Goal: Navigation & Orientation: Find specific page/section

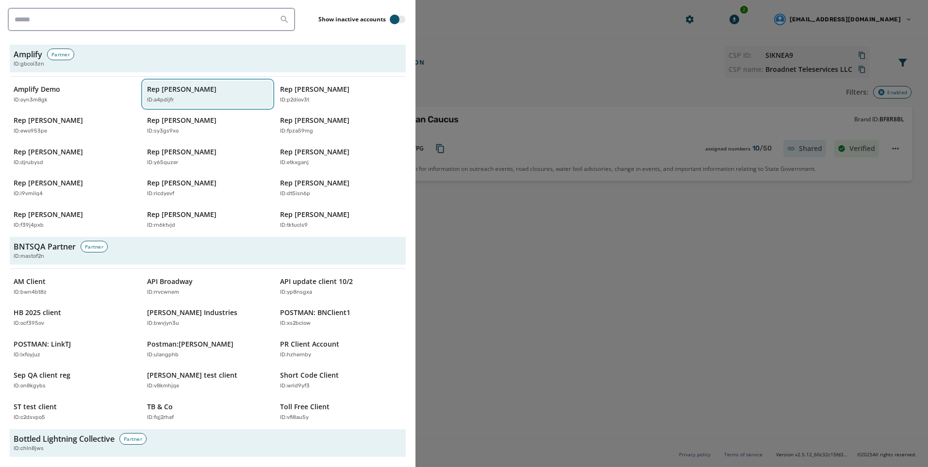
click at [216, 98] on div "ID: a4pdijfr" at bounding box center [203, 100] width 112 height 8
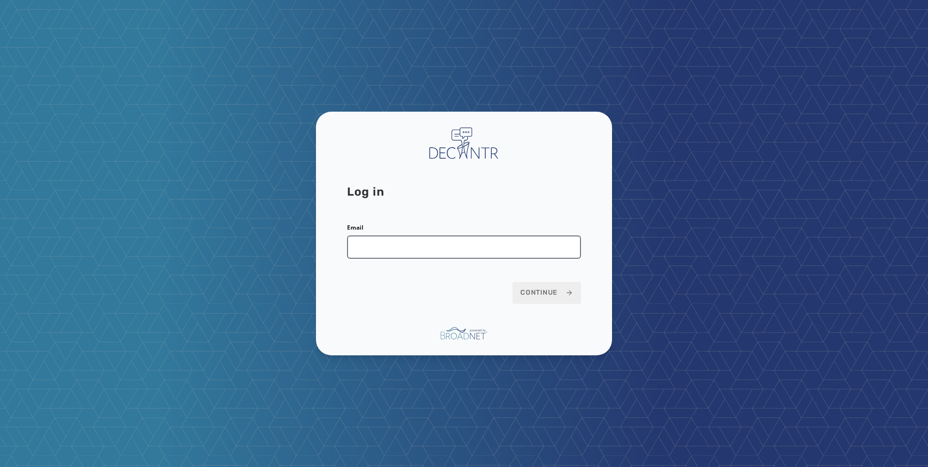
drag, startPoint x: 489, startPoint y: 244, endPoint x: 482, endPoint y: 244, distance: 7.3
click at [489, 244] on input "Email" at bounding box center [464, 246] width 234 height 23
type input "**********"
click at [571, 292] on icon at bounding box center [569, 292] width 5 height 5
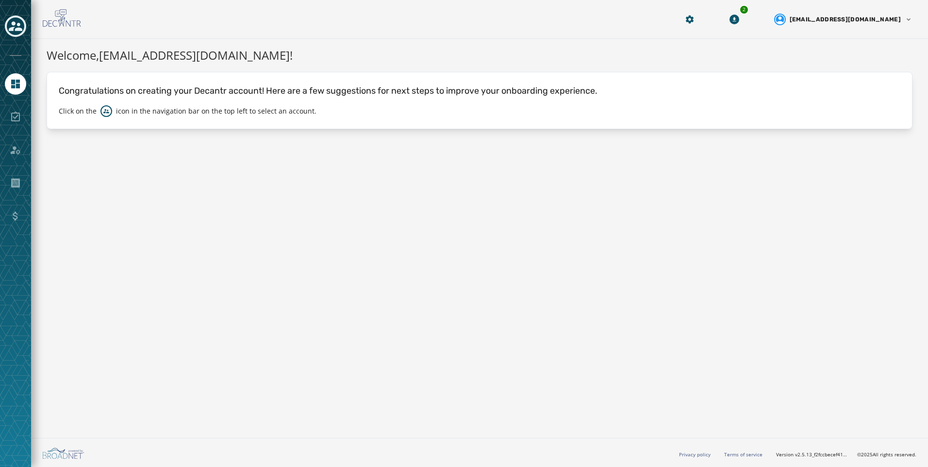
click at [17, 29] on icon "Toggle account select drawer" at bounding box center [16, 26] width 14 height 10
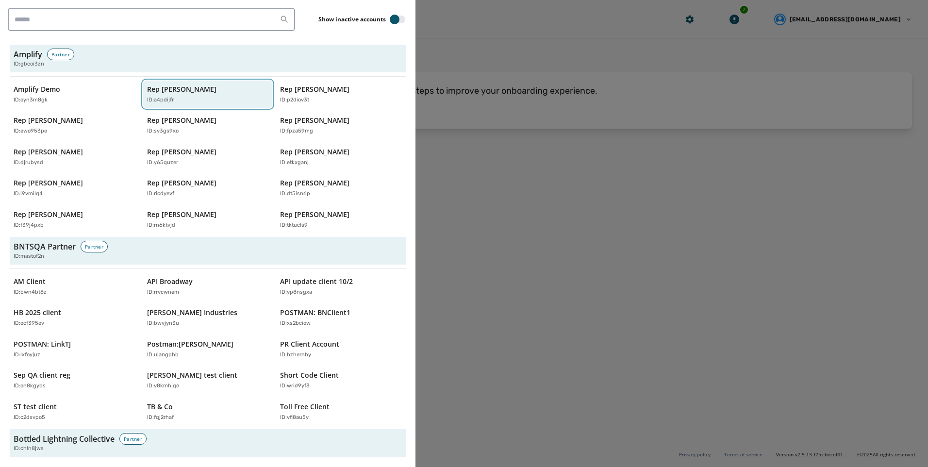
click at [216, 95] on div "Rep [PERSON_NAME] ID: a4pdijfr" at bounding box center [203, 94] width 112 height 20
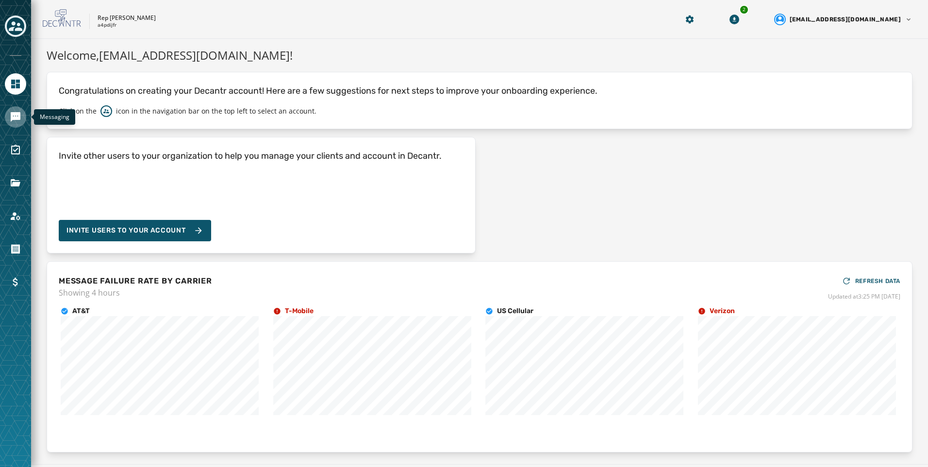
click at [17, 119] on icon "Navigate to Messaging" at bounding box center [16, 117] width 10 height 10
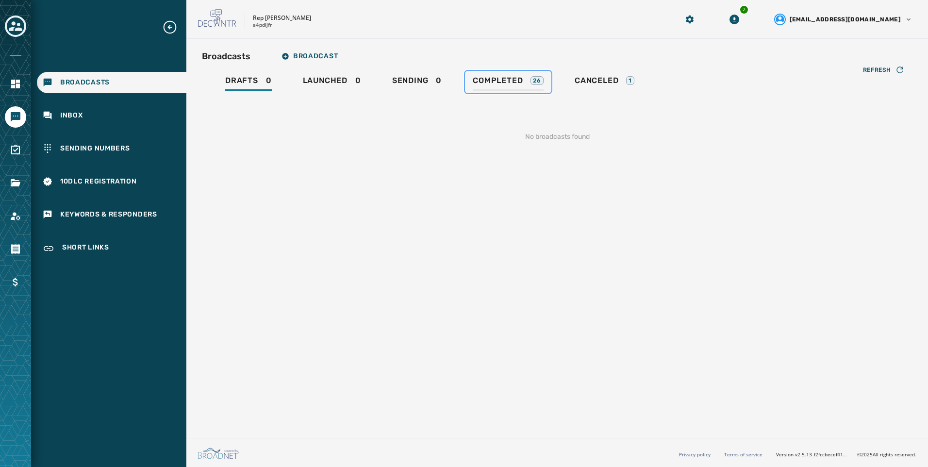
click at [543, 93] on link "Completed 26" at bounding box center [508, 82] width 86 height 22
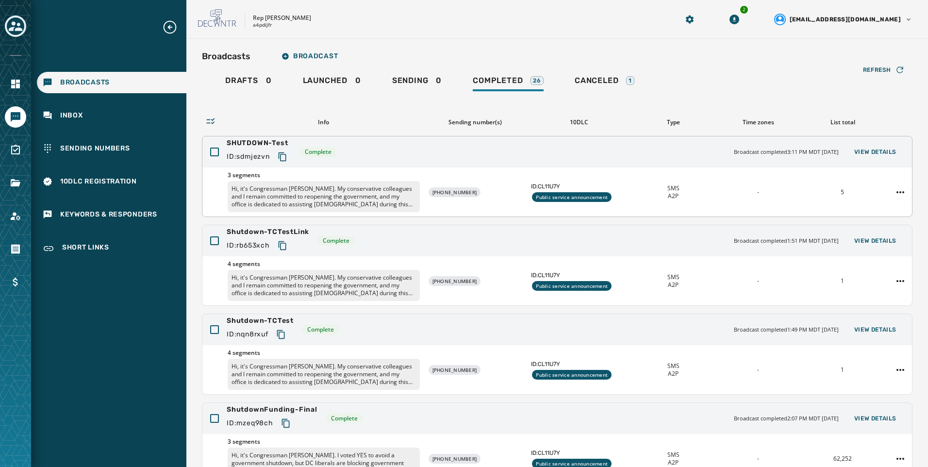
click at [362, 207] on p "Hi, it's Congressman Abe Hamadeh. My conservative colleagues and I remain commi…" at bounding box center [324, 196] width 192 height 31
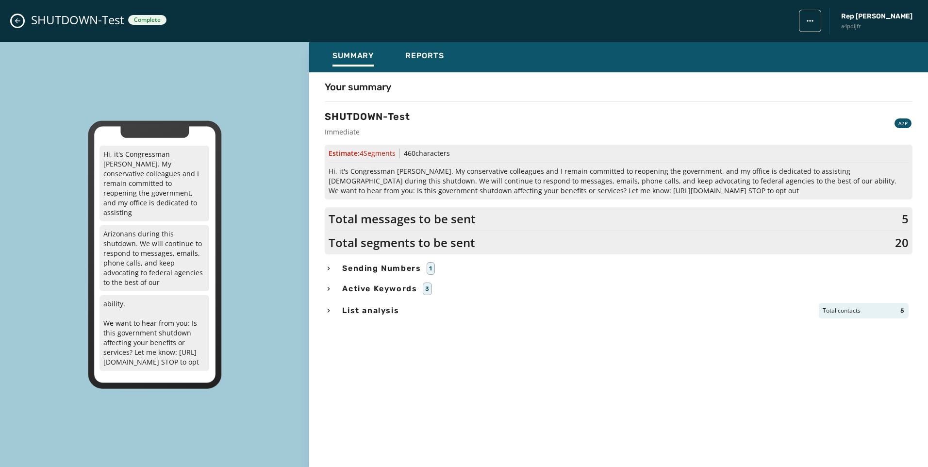
click at [20, 22] on icon "Close admin drawer" at bounding box center [18, 21] width 8 height 8
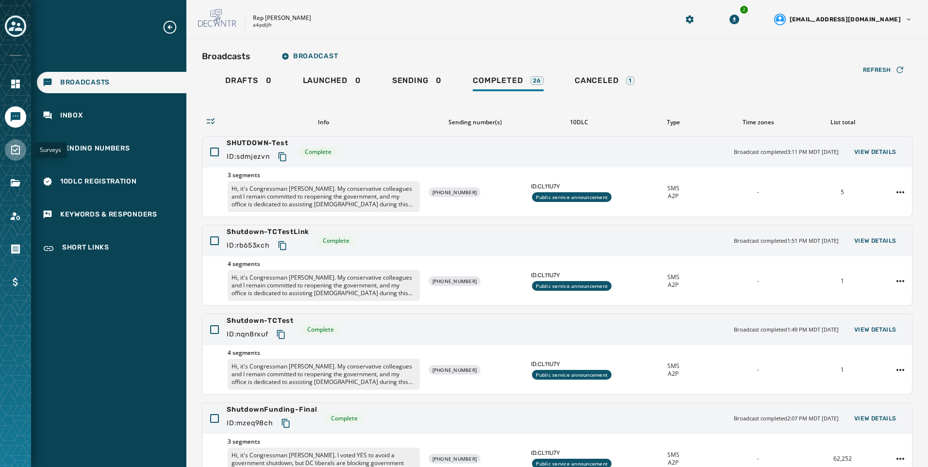
click at [17, 149] on icon "Navigate to Surveys" at bounding box center [15, 150] width 9 height 10
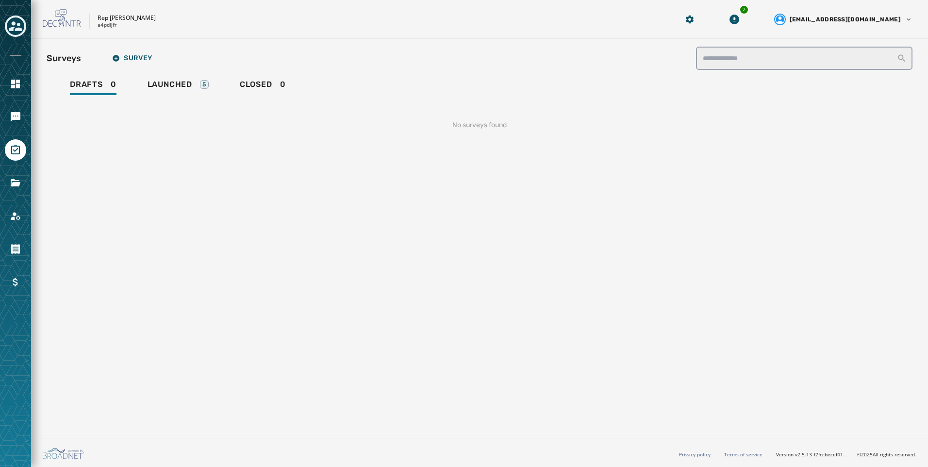
click at [193, 97] on div "No surveys found" at bounding box center [480, 121] width 866 height 49
click at [194, 88] on div "Launched 5" at bounding box center [178, 88] width 61 height 16
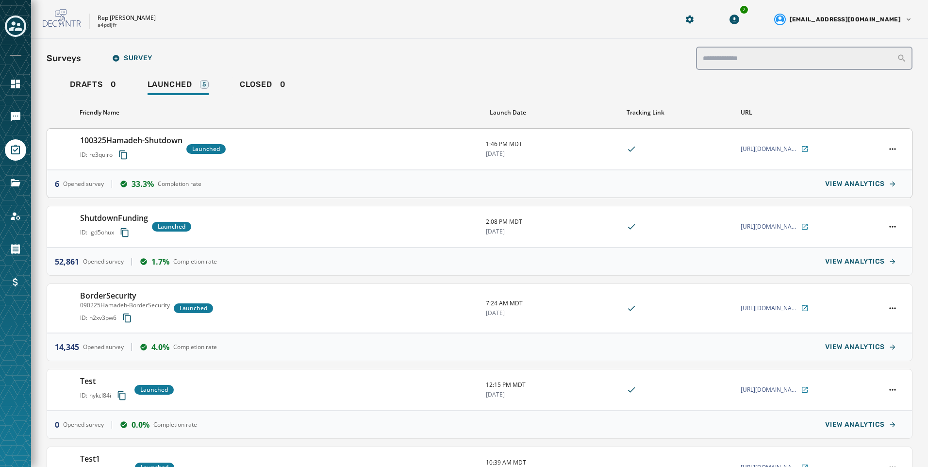
click at [419, 160] on div "100325Hamadeh-Shutdown ID: re3qujro Launched" at bounding box center [279, 148] width 398 height 29
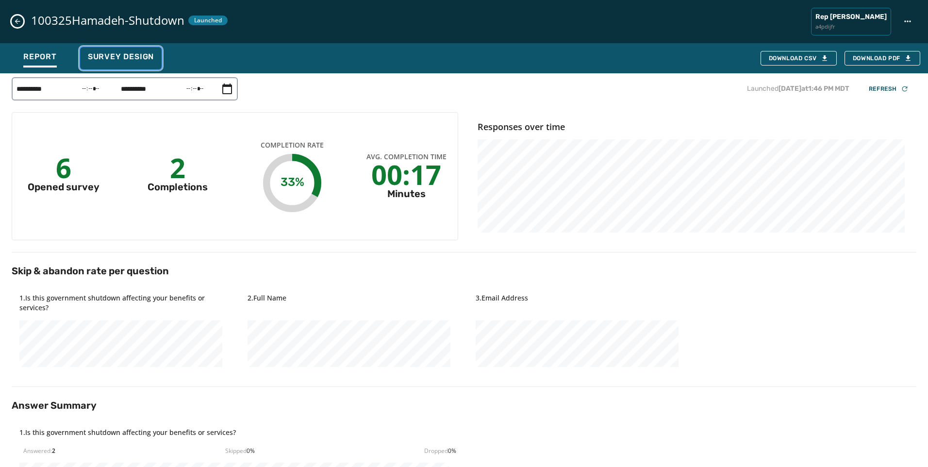
click at [148, 50] on button "Survey Design" at bounding box center [121, 58] width 82 height 22
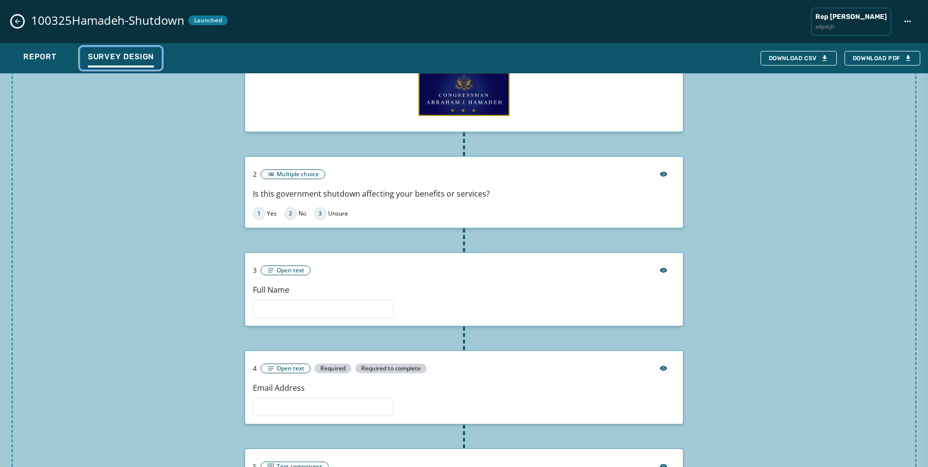
scroll to position [166, 0]
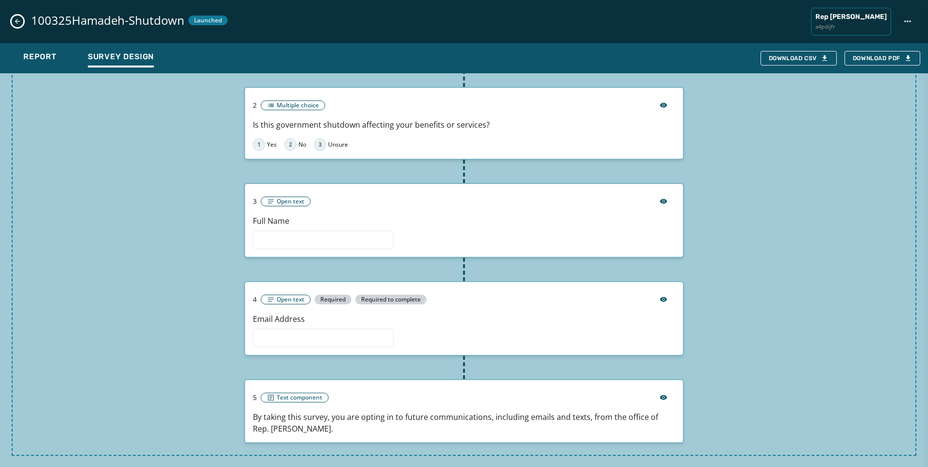
click at [20, 21] on icon "Close survey details drawer" at bounding box center [18, 21] width 8 height 8
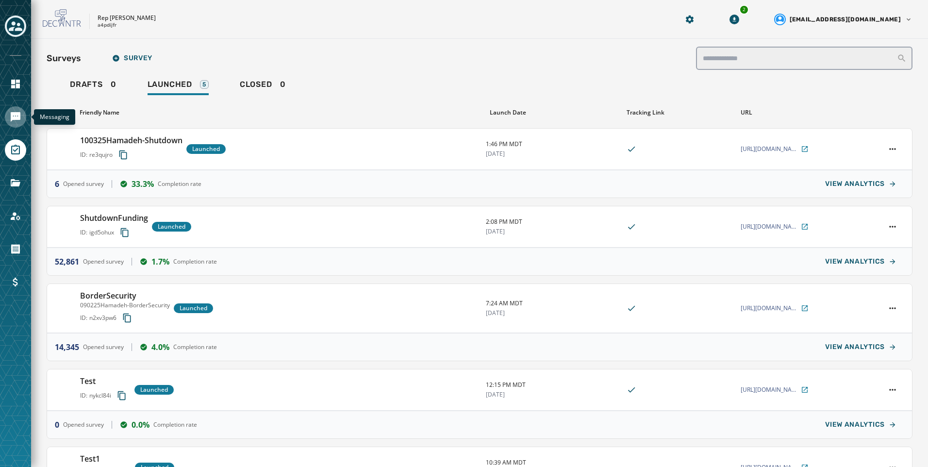
click at [20, 119] on icon "Navigate to Messaging" at bounding box center [16, 117] width 10 height 10
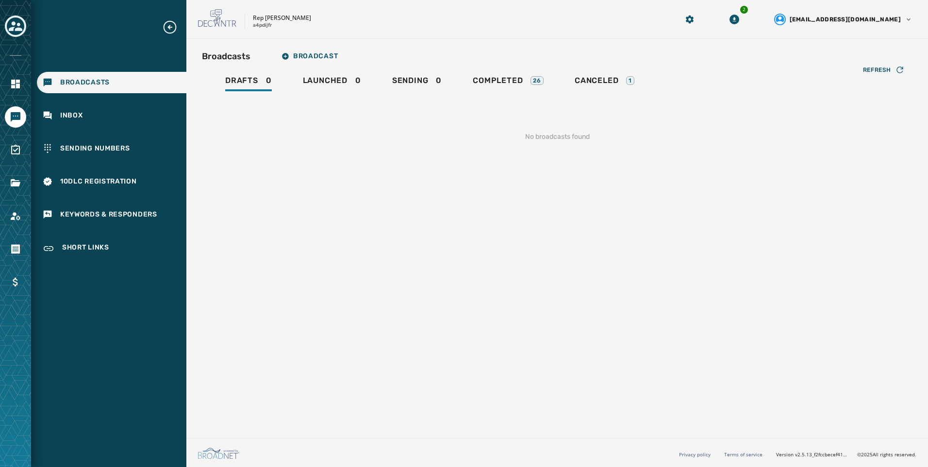
click at [498, 97] on div "Refresh No broadcasts found" at bounding box center [557, 125] width 711 height 64
click at [500, 88] on div "Completed 26" at bounding box center [508, 84] width 71 height 16
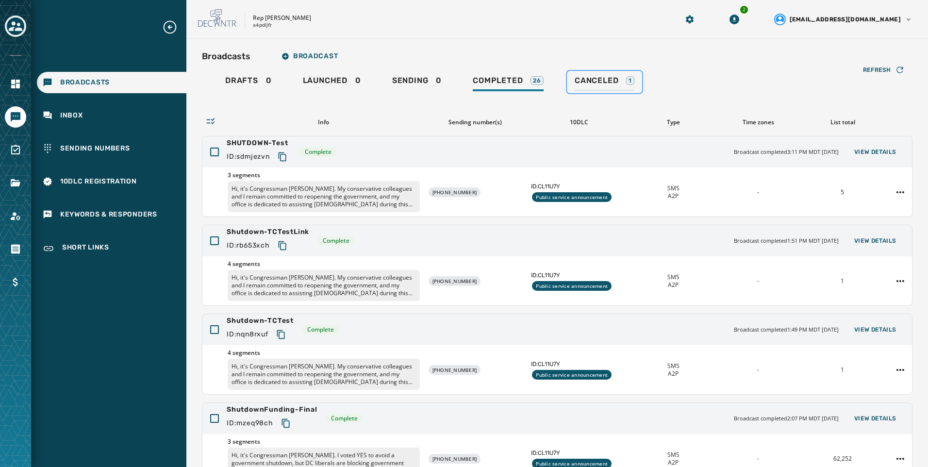
click at [594, 83] on span "Canceled" at bounding box center [597, 81] width 44 height 10
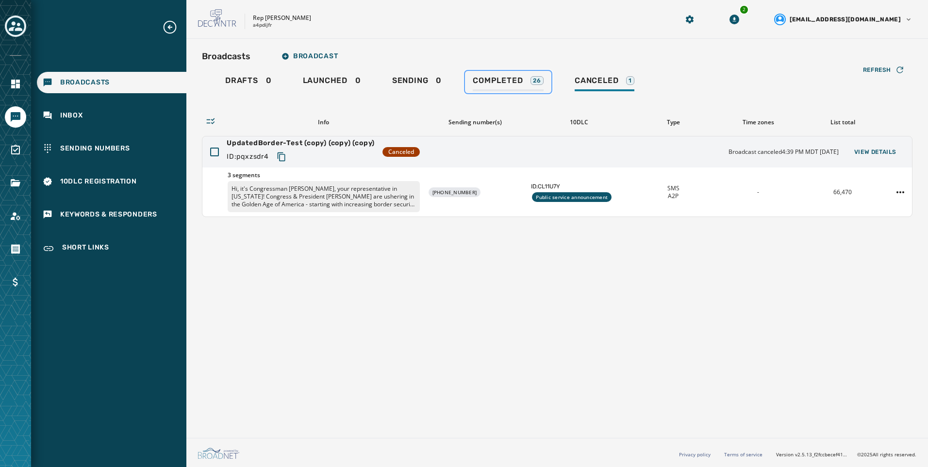
click at [509, 83] on span "Completed" at bounding box center [498, 81] width 50 height 10
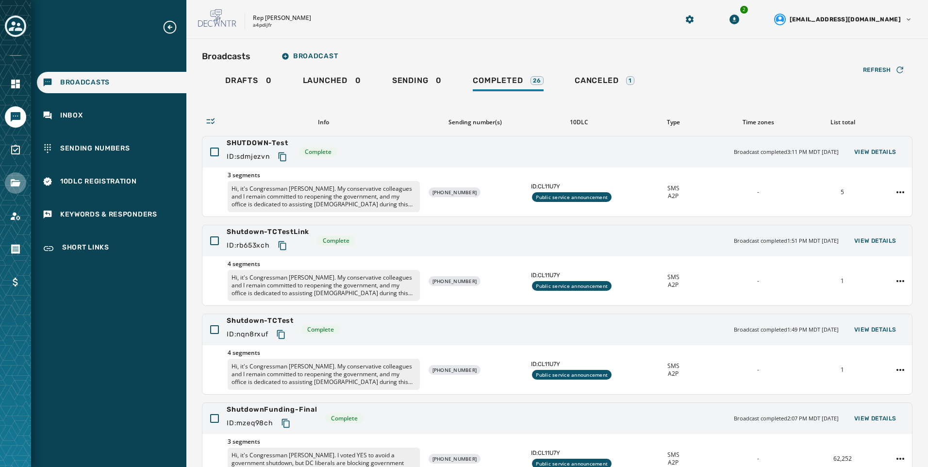
click at [16, 194] on div at bounding box center [15, 233] width 31 height 467
click at [16, 192] on link "Navigate to Files" at bounding box center [15, 182] width 21 height 21
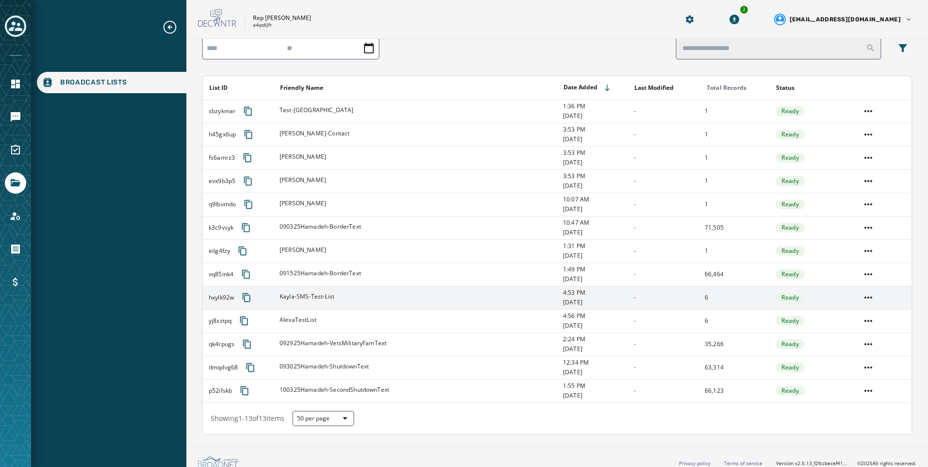
scroll to position [76, 0]
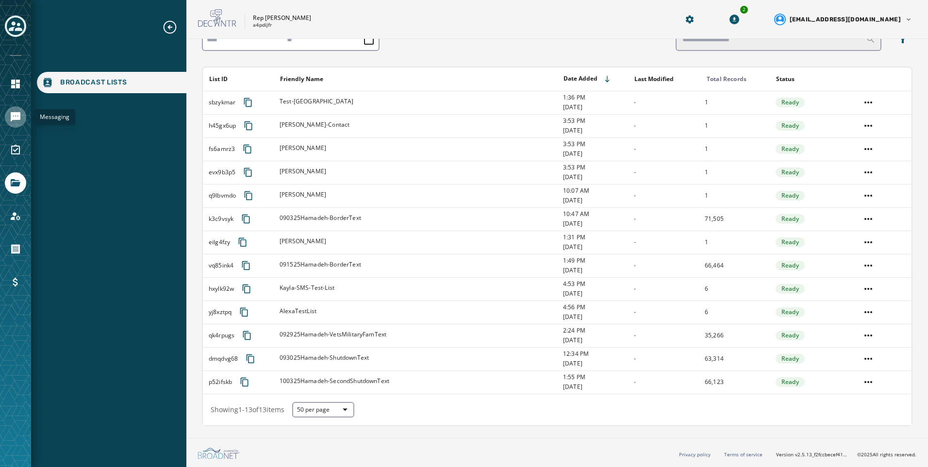
click at [20, 117] on icon "Navigate to Messaging" at bounding box center [16, 117] width 10 height 10
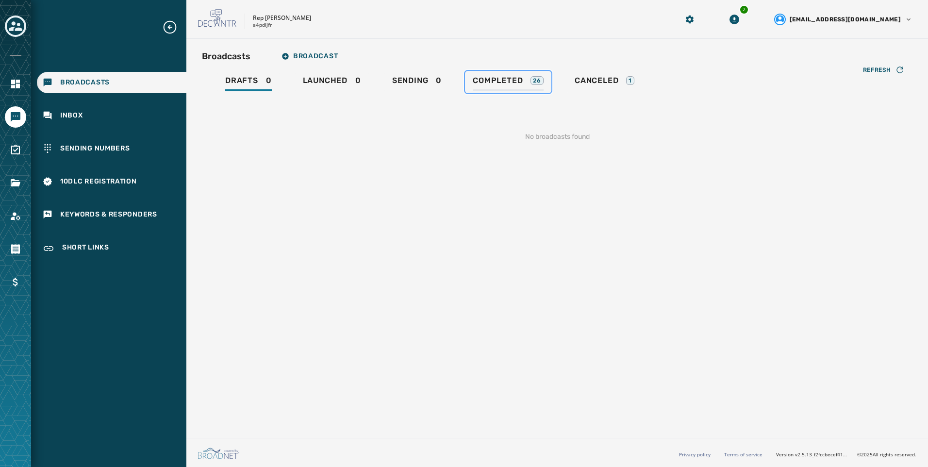
click at [538, 87] on div "Completed 26" at bounding box center [508, 84] width 71 height 16
